Goal: Task Accomplishment & Management: Complete application form

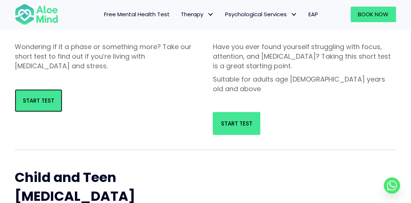
click at [30, 97] on span "Start Test" at bounding box center [38, 101] width 31 height 8
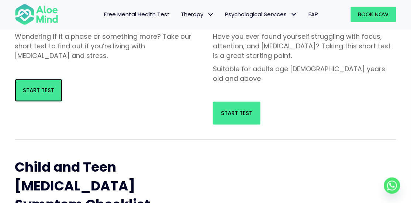
scroll to position [159, 0]
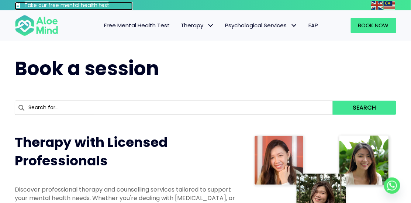
click at [34, 5] on h3 "Take our free mental health test" at bounding box center [78, 5] width 109 height 7
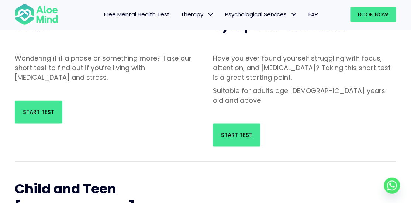
scroll to position [126, 0]
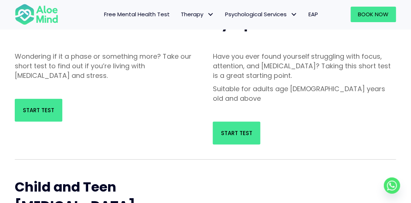
click at [161, 19] on link "Free Mental Health Test" at bounding box center [137, 15] width 77 height 16
